Goal: Task Accomplishment & Management: Manage account settings

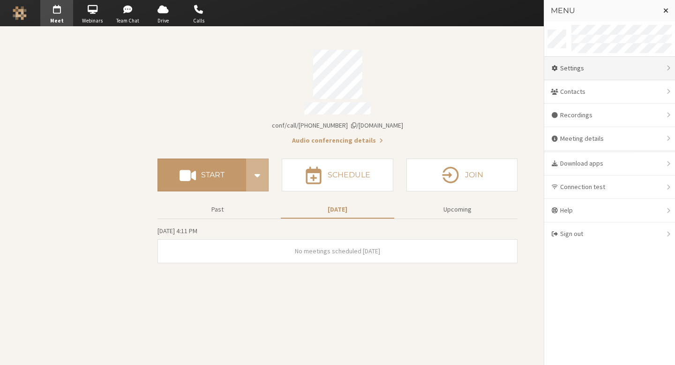
click at [596, 72] on div "Settings" at bounding box center [609, 68] width 131 height 23
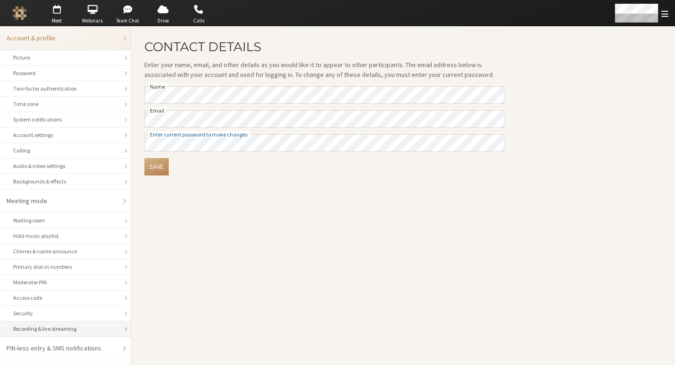
click at [55, 325] on div "Recording & live streaming" at bounding box center [65, 328] width 104 height 8
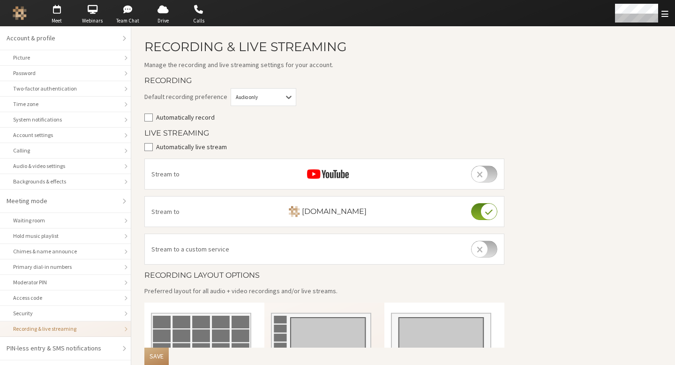
click at [215, 152] on form "Recording Default recording preference Audio only Automatically record Live Str…" at bounding box center [324, 297] width 360 height 442
click at [209, 149] on label "Automatically live stream" at bounding box center [330, 147] width 349 height 10
click at [153, 149] on input "Automatically live stream" at bounding box center [148, 146] width 8 height 9
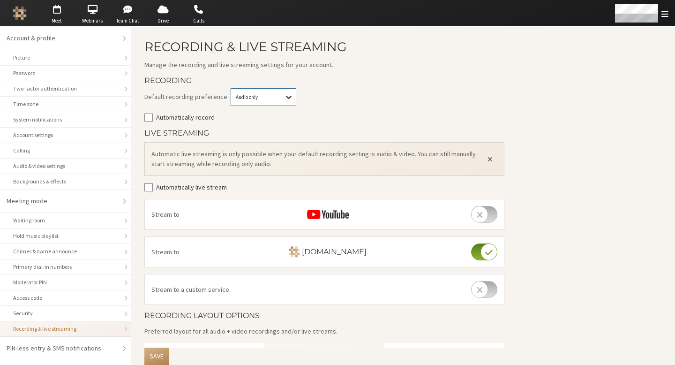
click at [284, 97] on icon at bounding box center [288, 96] width 9 height 9
click at [273, 125] on div "Audio & video" at bounding box center [263, 129] width 65 height 15
click at [385, 100] on div "Default recording preference Audio & video" at bounding box center [324, 97] width 363 height 18
click at [147, 186] on input "Automatically live stream" at bounding box center [148, 186] width 8 height 9
checkbox input "true"
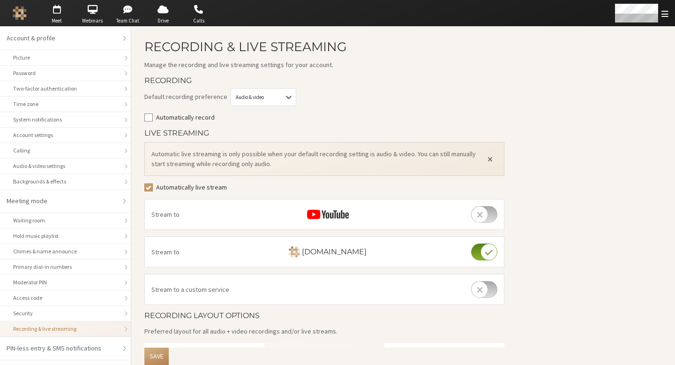
click at [414, 122] on label "Automatically record" at bounding box center [330, 117] width 349 height 10
click at [153, 122] on input "Automatically record" at bounding box center [148, 116] width 8 height 9
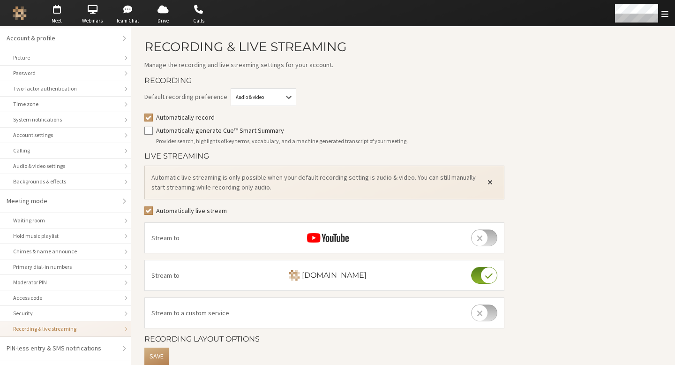
click at [482, 186] on button "Close alert" at bounding box center [489, 182] width 15 height 14
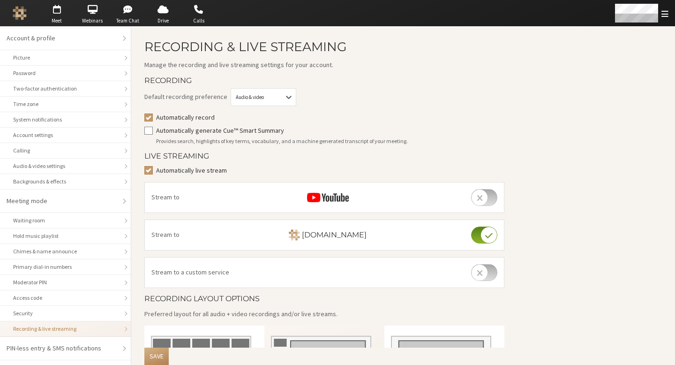
click at [212, 117] on label "Automatically record" at bounding box center [330, 117] width 349 height 10
click at [153, 117] on input "Automatically record" at bounding box center [148, 116] width 8 height 9
checkbox input "false"
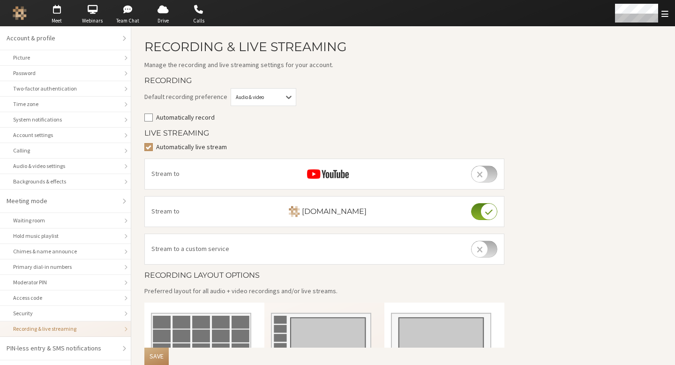
click at [411, 129] on h4 "Live Streaming" at bounding box center [324, 133] width 360 height 8
click at [221, 148] on label "Automatically live stream" at bounding box center [330, 147] width 349 height 10
click at [153, 148] on input "Automatically live stream" at bounding box center [148, 146] width 8 height 9
click at [221, 148] on label "Automatically live stream" at bounding box center [330, 147] width 349 height 10
click at [153, 148] on input "Automatically live stream" at bounding box center [148, 146] width 8 height 9
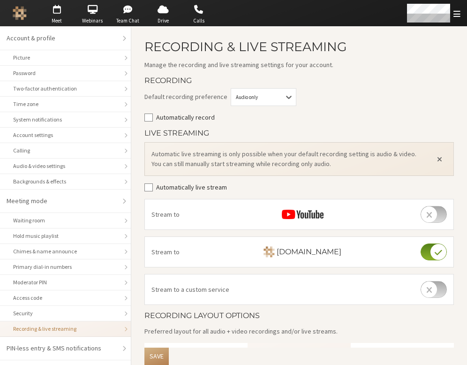
click at [228, 184] on label "Automatically live stream" at bounding box center [305, 187] width 298 height 10
click at [153, 184] on input "Automatically live stream" at bounding box center [148, 186] width 8 height 9
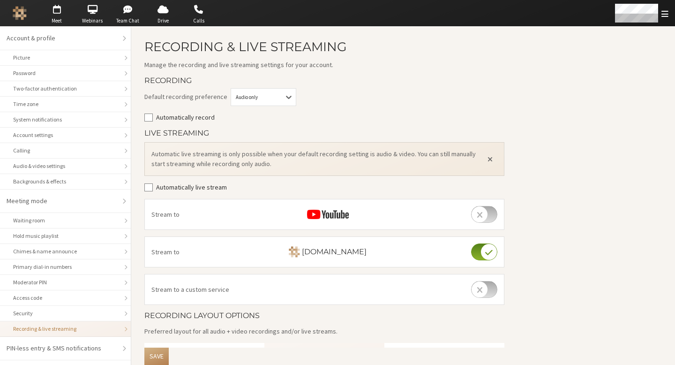
click at [160, 186] on label "Automatically live stream" at bounding box center [330, 187] width 349 height 10
click at [153, 186] on input "Automatically live stream" at bounding box center [148, 186] width 8 height 9
click at [148, 188] on input "Automatically live stream" at bounding box center [148, 186] width 8 height 9
click at [304, 188] on label "Automatically live stream" at bounding box center [330, 187] width 349 height 10
click at [153, 188] on input "Automatically live stream" at bounding box center [148, 186] width 8 height 9
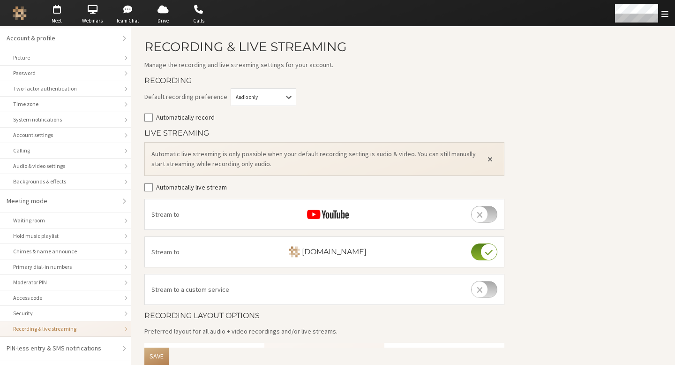
click at [214, 186] on label "Automatically live stream" at bounding box center [330, 187] width 349 height 10
click at [153, 186] on input "Automatically live stream" at bounding box center [148, 186] width 8 height 9
click at [303, 106] on div "Default recording preference Audio only Automatically record" at bounding box center [324, 105] width 360 height 34
click at [143, 191] on main "Recording & Live Streaming Manage the recording and live streaming settings for…" at bounding box center [403, 300] width 544 height 546
click at [146, 189] on input "Automatically live stream" at bounding box center [148, 186] width 8 height 9
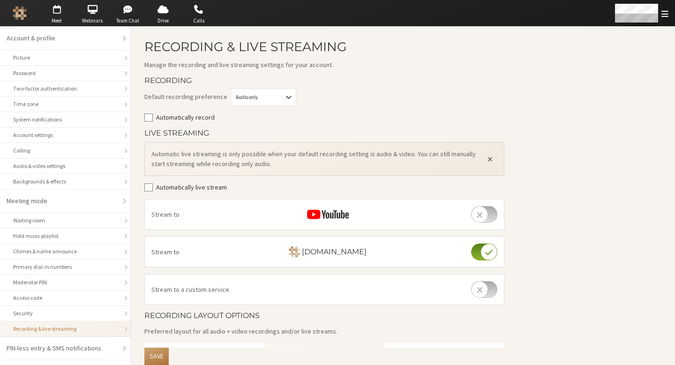
click at [159, 364] on button "Save" at bounding box center [156, 355] width 24 height 17
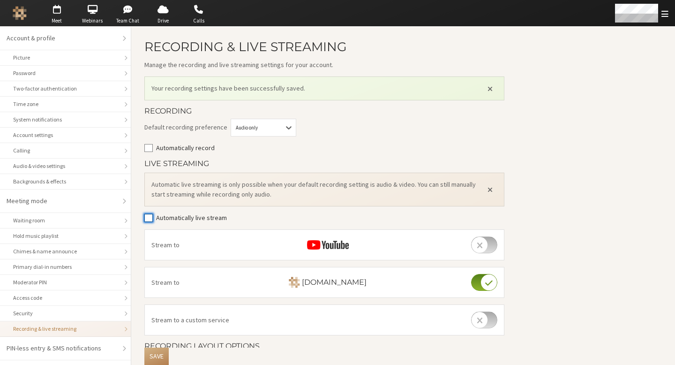
click at [149, 215] on input "Automatically live stream" at bounding box center [148, 217] width 8 height 9
click at [258, 152] on div "Audio only" at bounding box center [263, 145] width 65 height 15
click at [263, 132] on div "Audio only" at bounding box center [264, 128] width 66 height 18
click at [254, 165] on div "Audio & video" at bounding box center [263, 160] width 65 height 15
click at [153, 220] on div "Automatically live stream" at bounding box center [324, 218] width 360 height 10
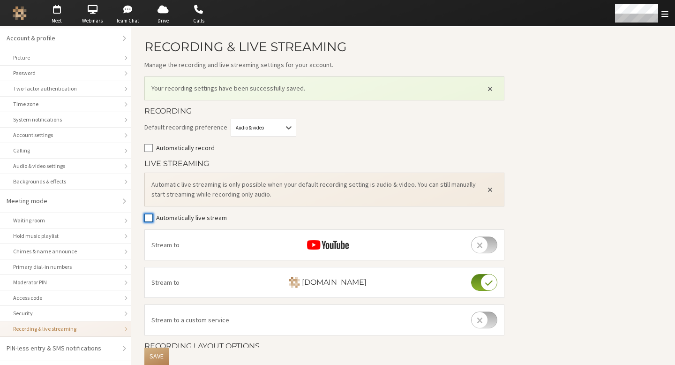
click at [150, 221] on input "Automatically live stream" at bounding box center [148, 217] width 8 height 9
checkbox input "true"
click at [153, 355] on button "Save" at bounding box center [156, 355] width 24 height 17
click at [162, 352] on button "Save" at bounding box center [156, 355] width 24 height 17
click at [69, 16] on span "button" at bounding box center [56, 9] width 33 height 15
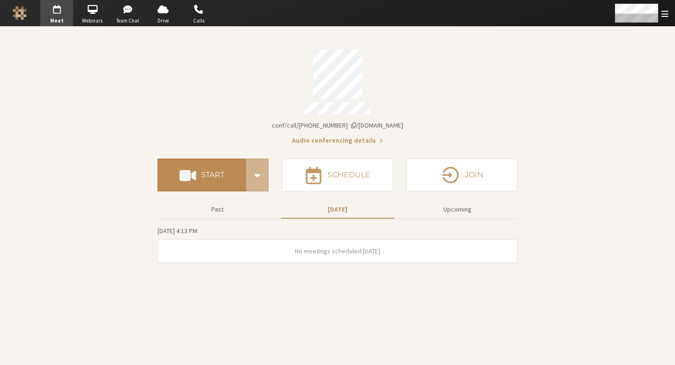
click at [211, 162] on button "Start" at bounding box center [201, 174] width 89 height 33
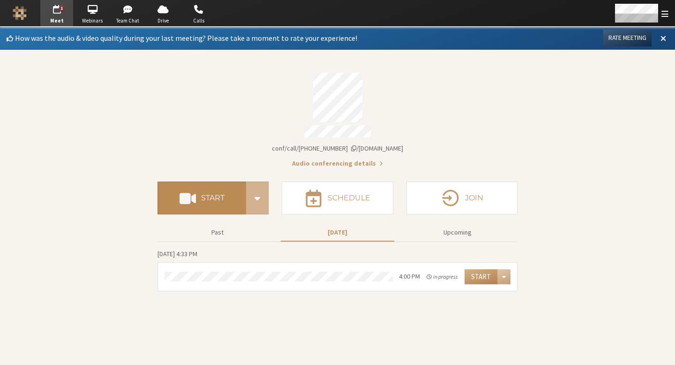
click at [179, 192] on span at bounding box center [187, 197] width 16 height 17
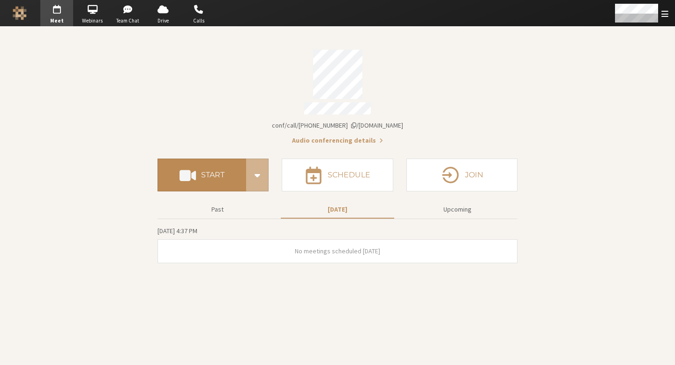
click at [196, 169] on button "Start" at bounding box center [201, 174] width 89 height 33
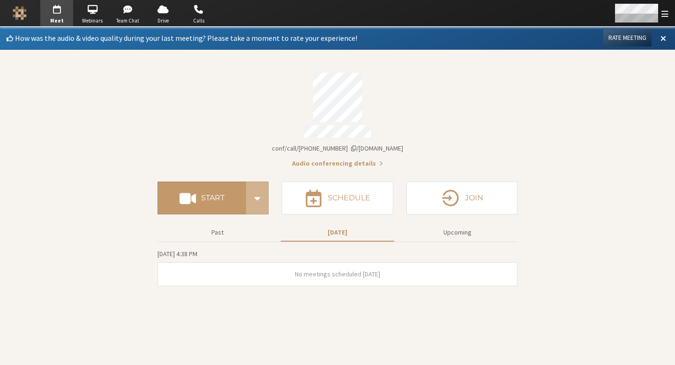
click at [662, 8] on div "Open menu" at bounding box center [664, 13] width 7 height 10
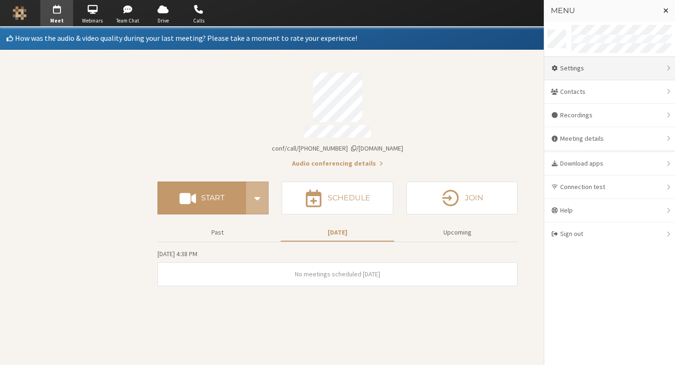
click at [607, 68] on div "Settings" at bounding box center [609, 68] width 131 height 23
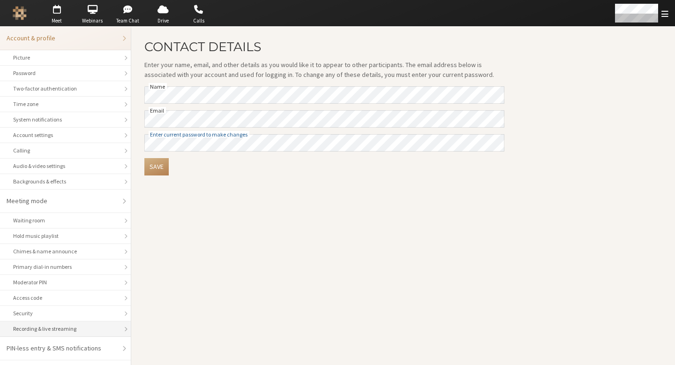
click at [59, 323] on li "Recording & live streaming" at bounding box center [65, 328] width 131 height 15
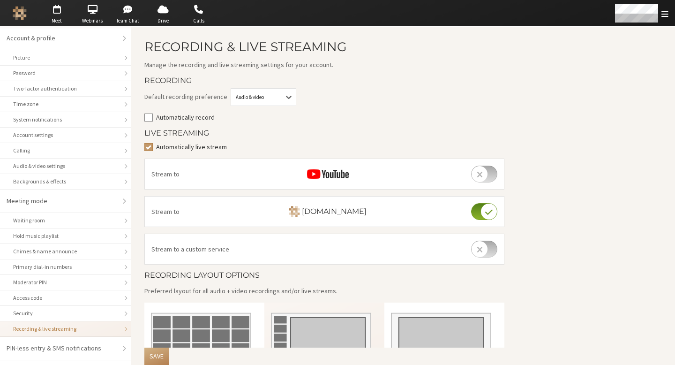
click at [182, 143] on label "Automatically live stream" at bounding box center [330, 147] width 349 height 10
click at [153, 143] on input "Automatically live stream" at bounding box center [148, 146] width 8 height 9
checkbox input "false"
click at [337, 136] on h4 "Live Streaming" at bounding box center [324, 133] width 360 height 8
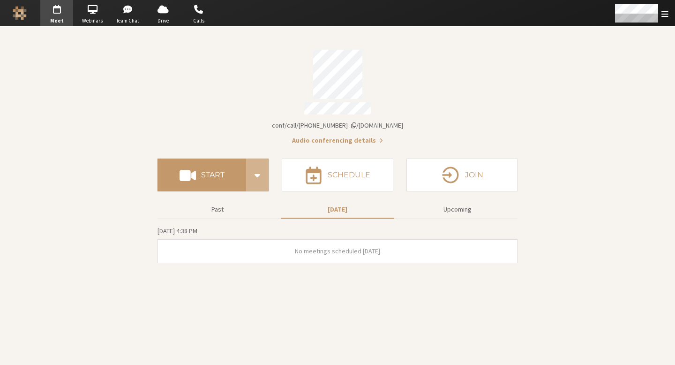
click at [269, 105] on div "Account details" at bounding box center [337, 109] width 360 height 15
click at [223, 164] on button "Start" at bounding box center [201, 174] width 89 height 33
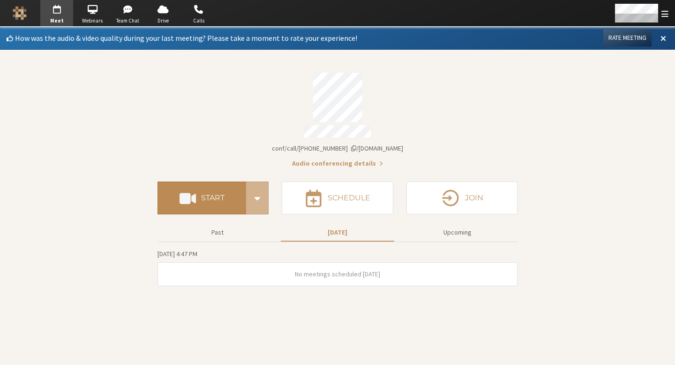
click at [209, 194] on h4 "Start" at bounding box center [212, 197] width 23 height 7
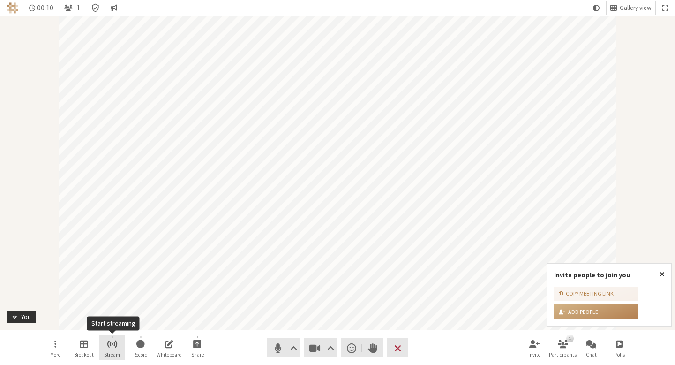
click at [115, 340] on span "Start streaming" at bounding box center [112, 343] width 11 height 11
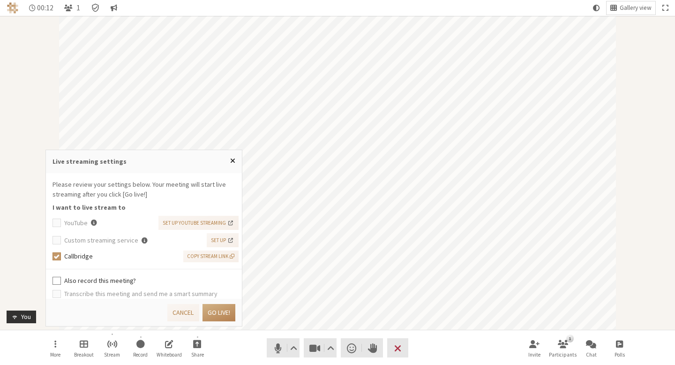
click at [236, 162] on button "Close popover" at bounding box center [233, 161] width 18 height 22
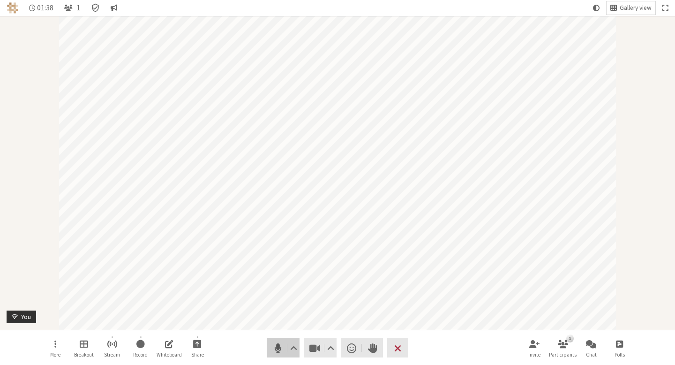
click at [286, 352] on button "Audio" at bounding box center [283, 347] width 33 height 19
click at [322, 350] on button "Video" at bounding box center [320, 347] width 33 height 19
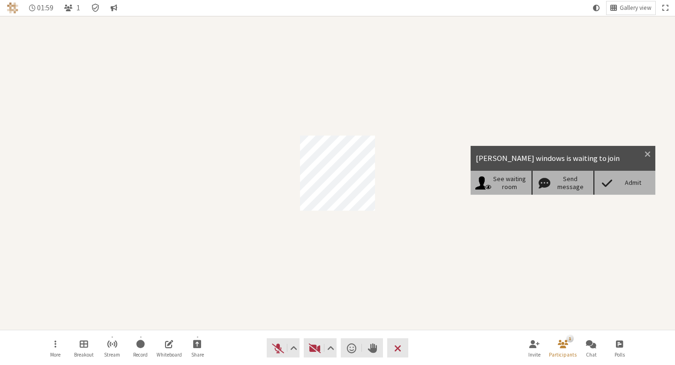
click at [624, 187] on div "Admit" at bounding box center [624, 182] width 62 height 23
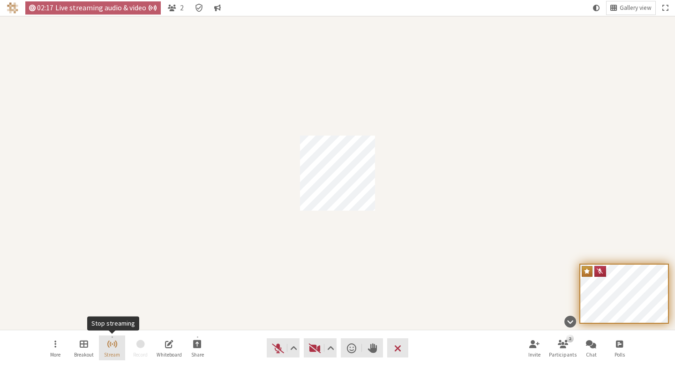
click at [109, 346] on span "Stop streaming" at bounding box center [112, 343] width 11 height 11
click at [112, 342] on span "Stop streaming" at bounding box center [112, 343] width 11 height 11
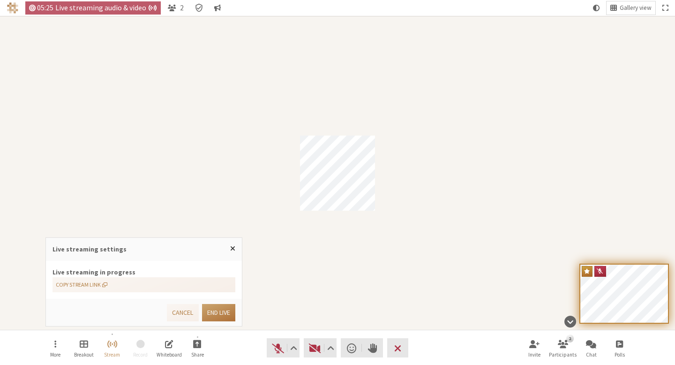
click at [223, 311] on button "End live" at bounding box center [218, 312] width 33 height 17
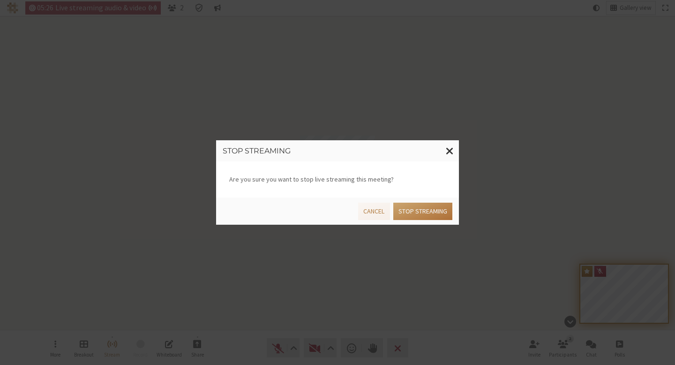
click at [419, 203] on button "Stop streaming" at bounding box center [422, 210] width 59 height 17
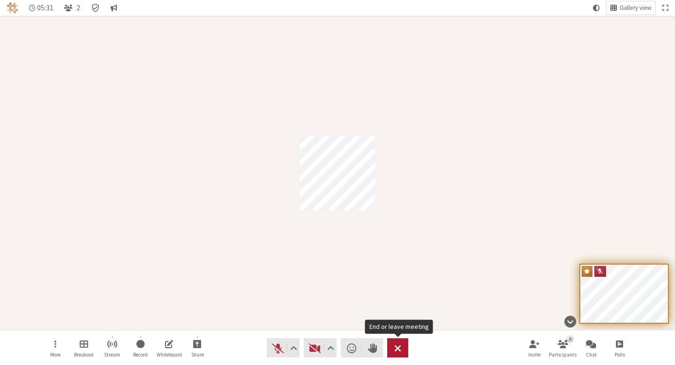
click at [403, 347] on button "Leave" at bounding box center [397, 347] width 21 height 19
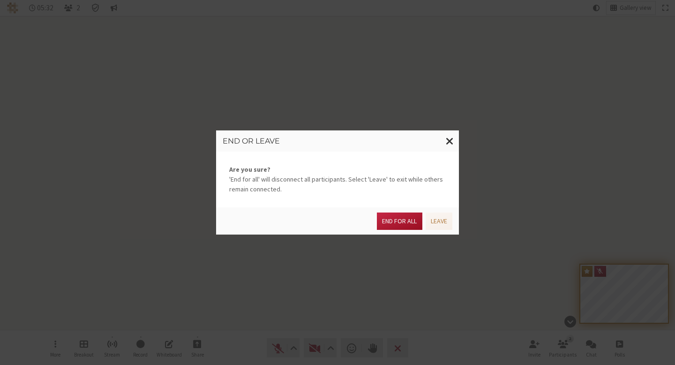
click at [401, 216] on button "End for all" at bounding box center [399, 220] width 45 height 17
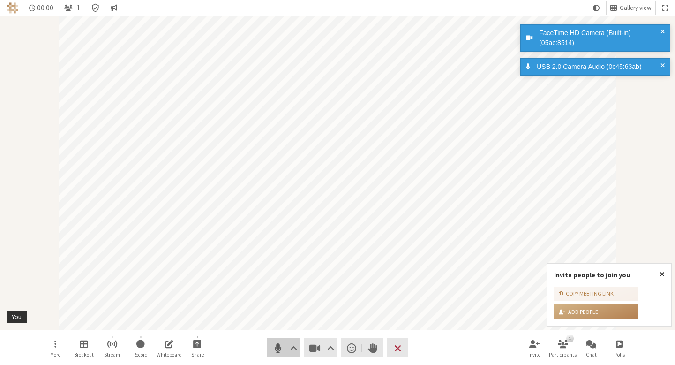
click at [277, 350] on span "Mute (⌘+Shift+A)" at bounding box center [277, 347] width 13 height 13
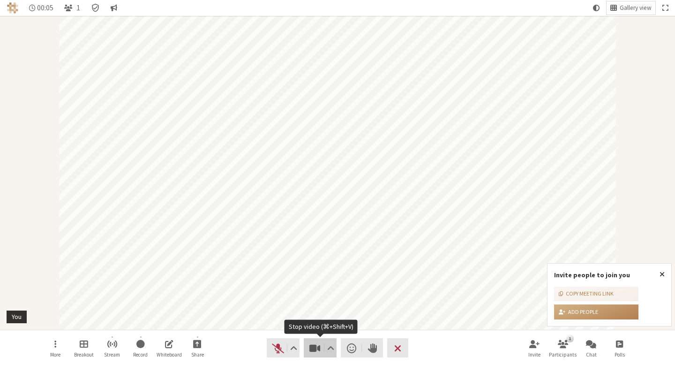
click at [308, 345] on span "Stop video (⌘+Shift+V)" at bounding box center [314, 347] width 13 height 13
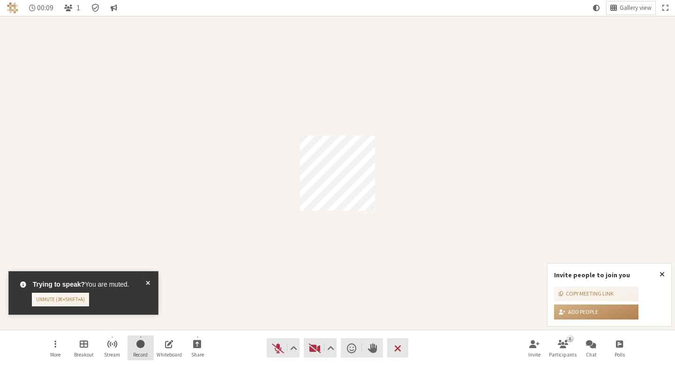
click at [132, 347] on button "Record" at bounding box center [140, 347] width 26 height 25
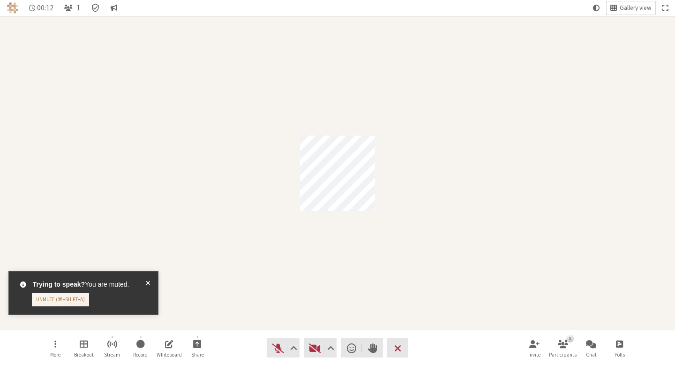
click at [148, 280] on span at bounding box center [148, 292] width 4 height 27
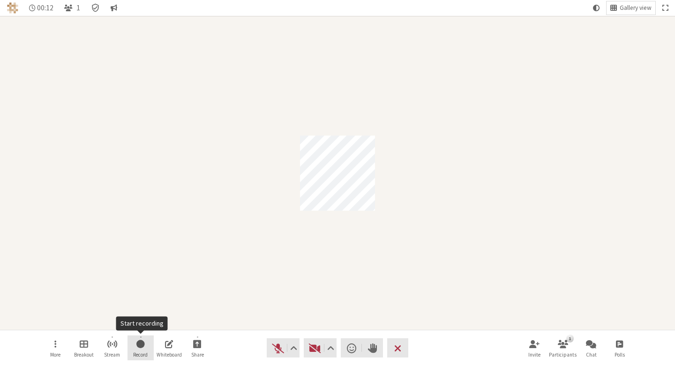
click at [145, 344] on button "Record" at bounding box center [140, 347] width 26 height 25
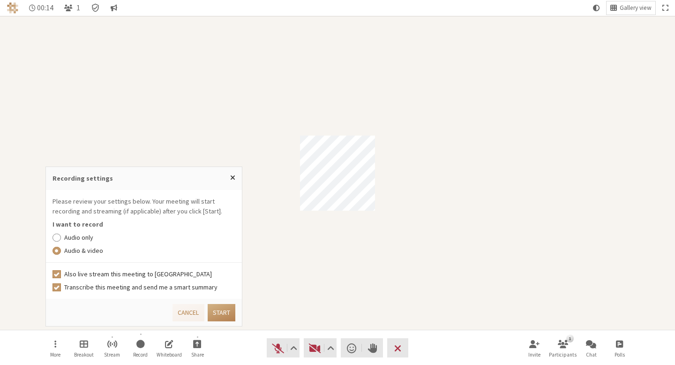
click at [142, 275] on label "Also live stream this meeting to Callbridge" at bounding box center [150, 274] width 172 height 10
click at [61, 275] on input "Also live stream this meeting to Callbridge" at bounding box center [56, 273] width 8 height 9
click at [90, 239] on label "Audio only" at bounding box center [150, 237] width 172 height 10
click at [61, 239] on input "Audio only" at bounding box center [56, 236] width 8 height 9
click at [88, 275] on label "Also live stream this meeting to Callbridge" at bounding box center [150, 274] width 172 height 10
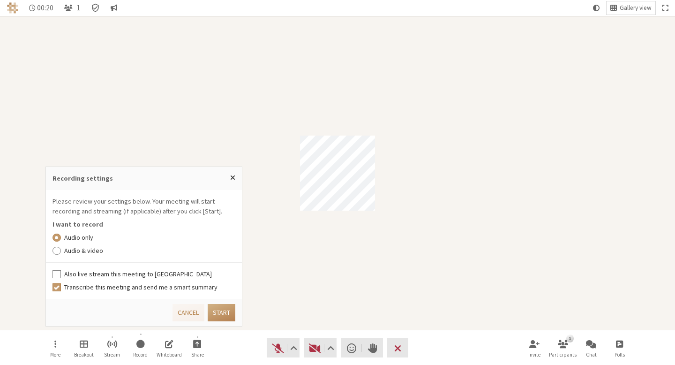
click at [61, 275] on input "Also live stream this meeting to Callbridge" at bounding box center [56, 273] width 8 height 9
click at [189, 293] on li "Also live stream this meeting to [PERSON_NAME] Transcribe this meeting and send…" at bounding box center [144, 280] width 196 height 36
click at [192, 287] on label "Transcribe this meeting and send me a smart summary" at bounding box center [150, 287] width 172 height 10
click at [61, 287] on input "Transcribe this meeting and send me a smart summary" at bounding box center [56, 286] width 8 height 9
click at [218, 220] on div "I want to record" at bounding box center [143, 222] width 183 height 13
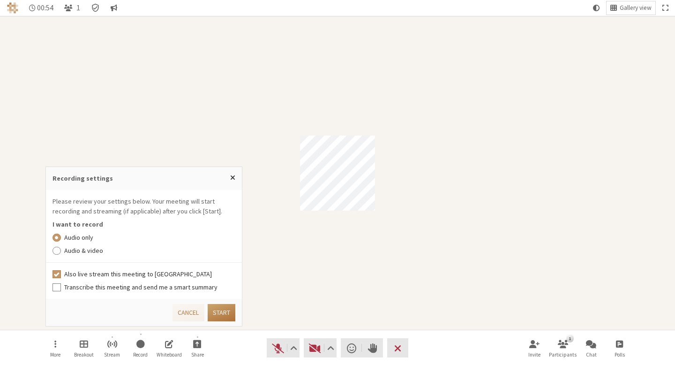
click at [220, 307] on button "Start" at bounding box center [222, 312] width 28 height 17
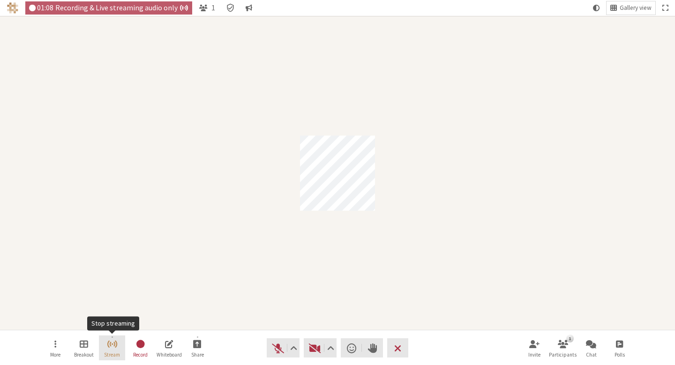
click at [122, 350] on button "Stream" at bounding box center [112, 347] width 26 height 25
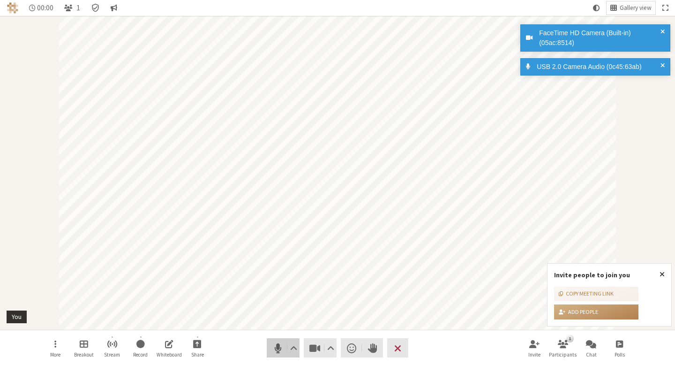
click at [277, 349] on span "Mute (⌘+Shift+A)" at bounding box center [277, 347] width 13 height 13
click at [315, 345] on span "Stop video (⌘+Shift+V)" at bounding box center [314, 347] width 13 height 13
click at [134, 348] on button "Record" at bounding box center [140, 347] width 26 height 25
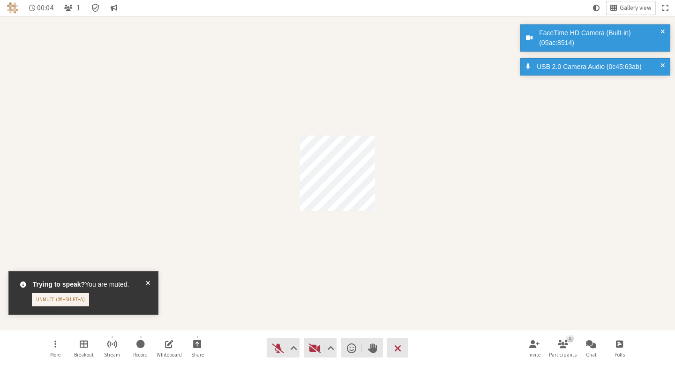
click at [111, 271] on div "Trying to speak? You are muted. Unmute (⌘+Shift+A)" at bounding box center [82, 296] width 150 height 54
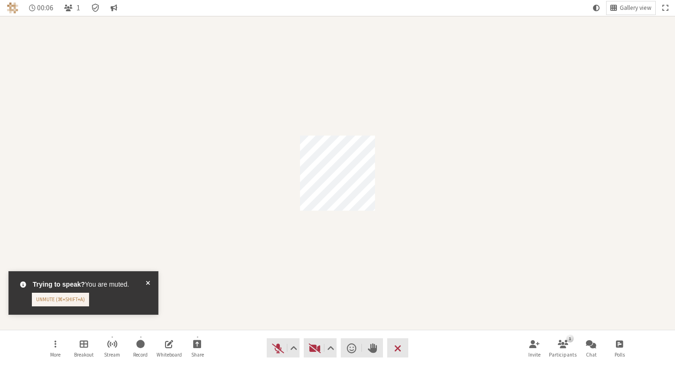
click at [149, 283] on span at bounding box center [148, 292] width 4 height 27
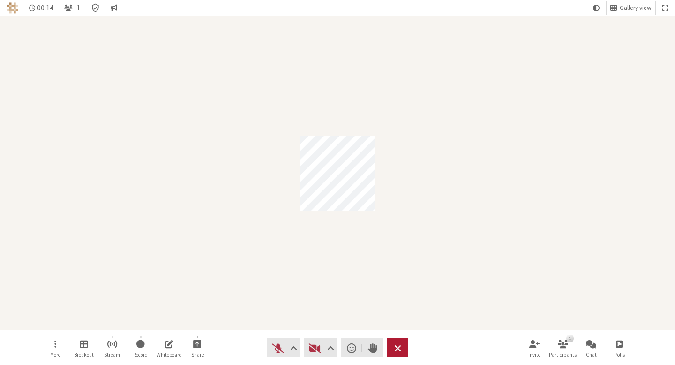
click at [398, 342] on span "End or leave meeting" at bounding box center [397, 347] width 7 height 13
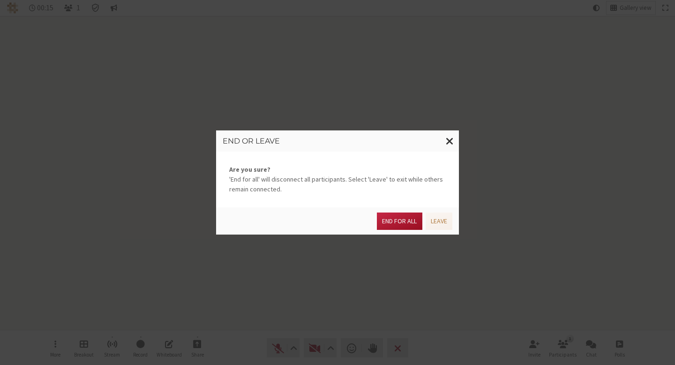
click at [401, 222] on button "End for all" at bounding box center [399, 220] width 45 height 17
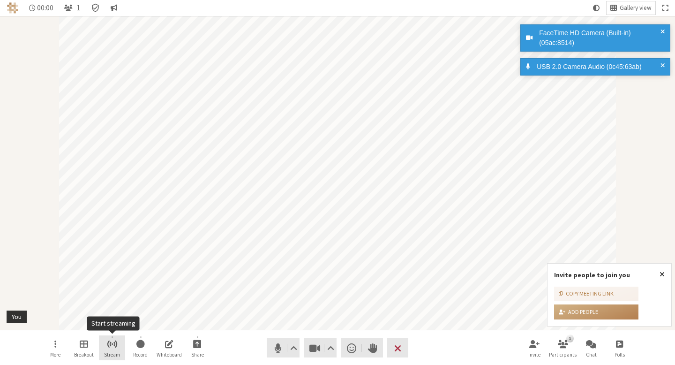
click at [114, 350] on button "Stream" at bounding box center [112, 347] width 26 height 25
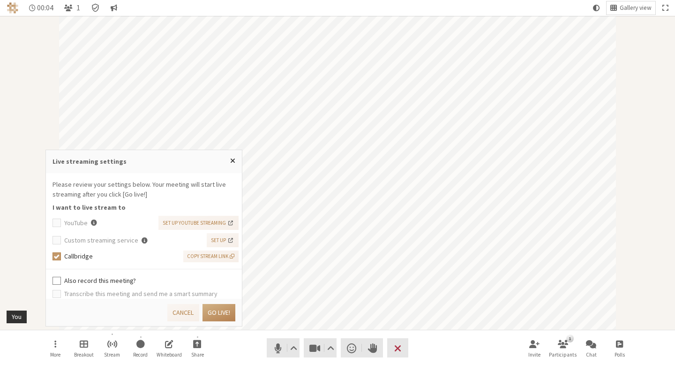
click at [33, 242] on div "Participant" at bounding box center [337, 172] width 675 height 313
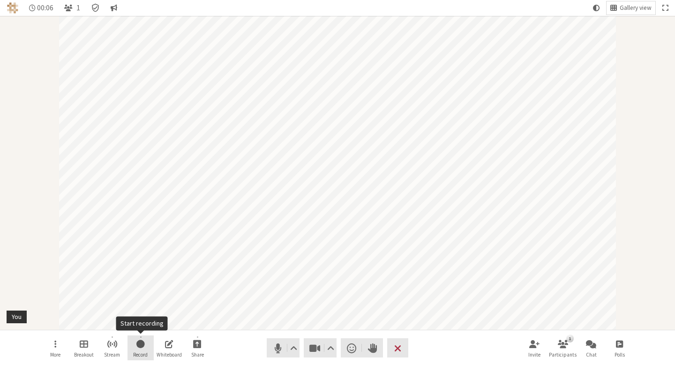
click at [145, 345] on button "Record" at bounding box center [140, 347] width 26 height 25
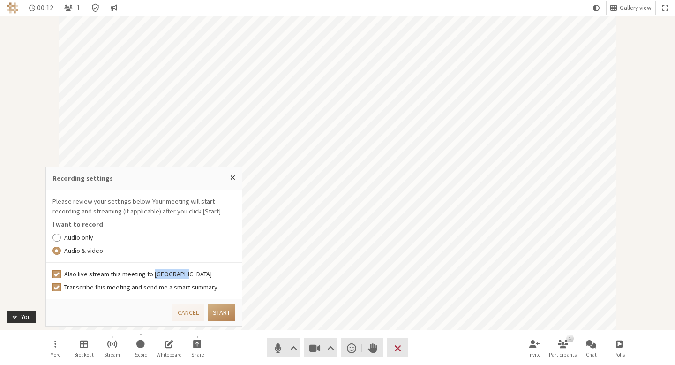
click at [151, 275] on label "Also live stream this meeting to [GEOGRAPHIC_DATA]" at bounding box center [150, 274] width 172 height 10
click at [61, 275] on input "Also live stream this meeting to [GEOGRAPHIC_DATA]" at bounding box center [56, 273] width 8 height 9
click at [168, 274] on label "Also live stream this meeting to [GEOGRAPHIC_DATA]" at bounding box center [150, 274] width 172 height 10
click at [61, 274] on input "Also live stream this meeting to [GEOGRAPHIC_DATA]" at bounding box center [56, 273] width 8 height 9
click at [206, 269] on label "Also live stream this meeting to [GEOGRAPHIC_DATA]" at bounding box center [150, 274] width 172 height 10
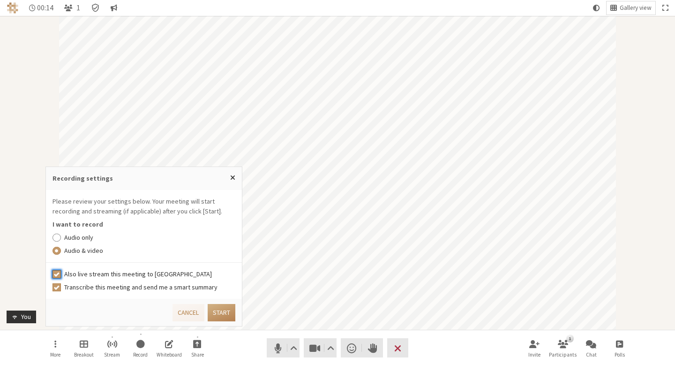
click at [61, 269] on input "Also live stream this meeting to [GEOGRAPHIC_DATA]" at bounding box center [56, 273] width 8 height 9
click at [192, 280] on li "Also live stream this meeting to [PERSON_NAME] Transcribe this meeting and send…" at bounding box center [144, 280] width 196 height 36
click at [55, 275] on input "Also live stream this meeting to [GEOGRAPHIC_DATA]" at bounding box center [56, 273] width 8 height 9
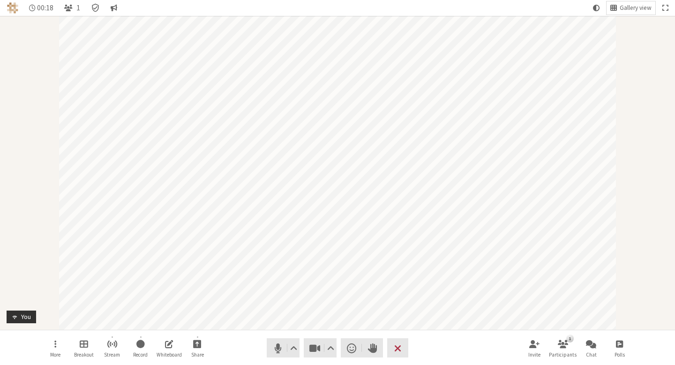
click at [35, 187] on div "Participant" at bounding box center [337, 172] width 675 height 313
click at [393, 342] on button "Leave" at bounding box center [397, 347] width 21 height 19
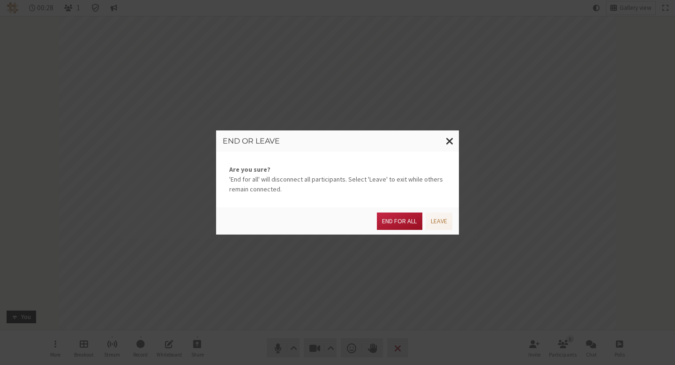
click at [393, 219] on button "End for all" at bounding box center [399, 220] width 45 height 17
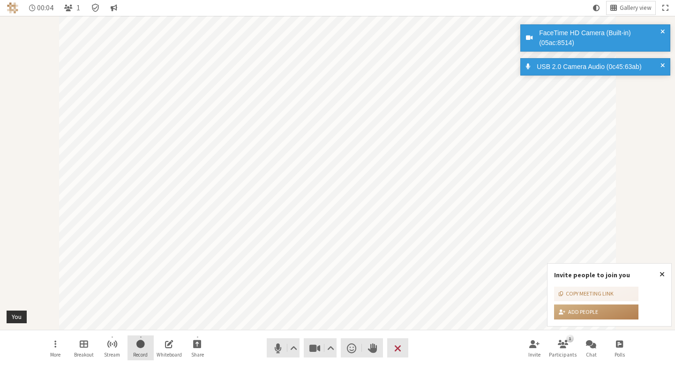
click at [137, 343] on span "Start recording" at bounding box center [140, 343] width 8 height 11
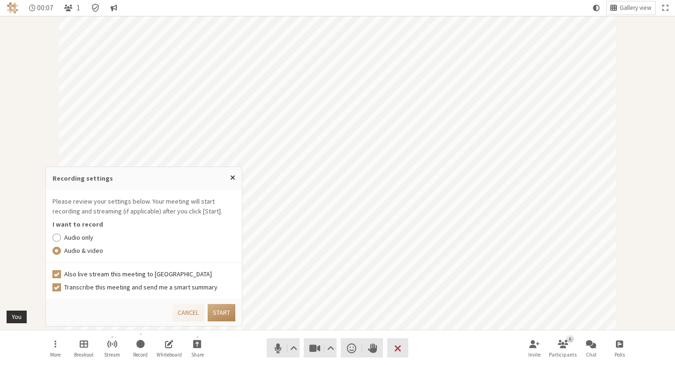
click at [100, 237] on label "Audio only" at bounding box center [150, 237] width 172 height 10
click at [61, 237] on input "Audio only" at bounding box center [56, 236] width 8 height 9
click at [95, 251] on label "Audio & video" at bounding box center [150, 251] width 172 height 10
click at [61, 251] on input "Audio & video" at bounding box center [56, 250] width 8 height 9
click at [123, 288] on label "Transcribe this meeting and send me a smart summary" at bounding box center [150, 287] width 172 height 10
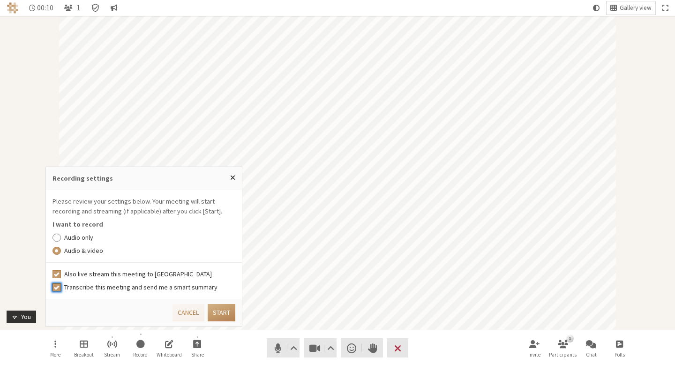
click at [61, 288] on input "Transcribe this meeting and send me a smart summary" at bounding box center [56, 286] width 8 height 9
click at [92, 244] on div "Audio only Audio & video" at bounding box center [143, 242] width 183 height 26
click at [90, 239] on label "Audio only" at bounding box center [150, 237] width 172 height 10
click at [61, 239] on input "Audio only" at bounding box center [56, 236] width 8 height 9
click at [214, 308] on button "Start" at bounding box center [222, 312] width 28 height 17
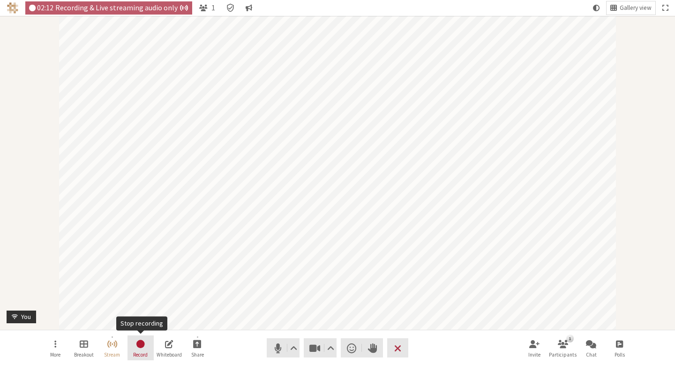
click at [148, 346] on button "Record" at bounding box center [140, 347] width 26 height 25
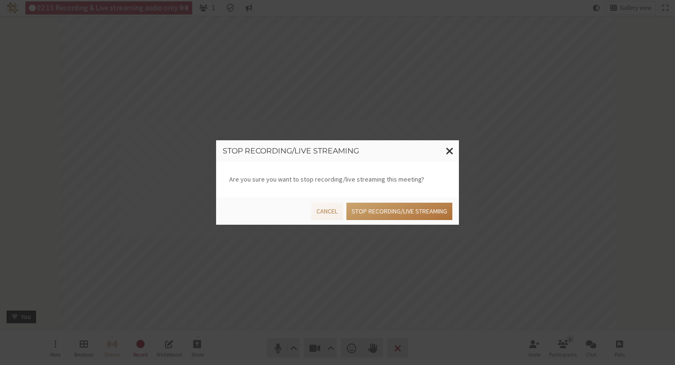
click at [400, 213] on button "Stop recording/live streaming" at bounding box center [399, 210] width 106 height 17
